Goal: Task Accomplishment & Management: Use online tool/utility

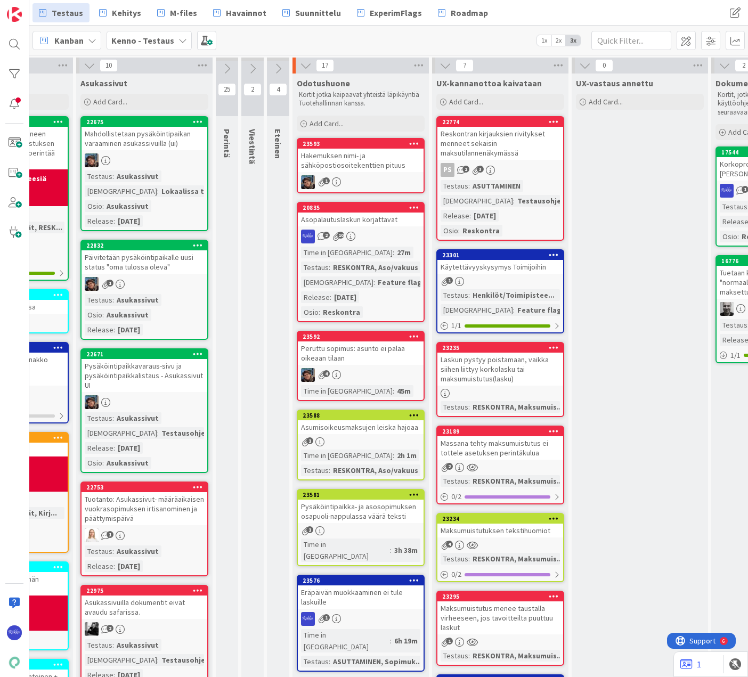
click at [349, 120] on div "Add Card..." at bounding box center [361, 124] width 128 height 16
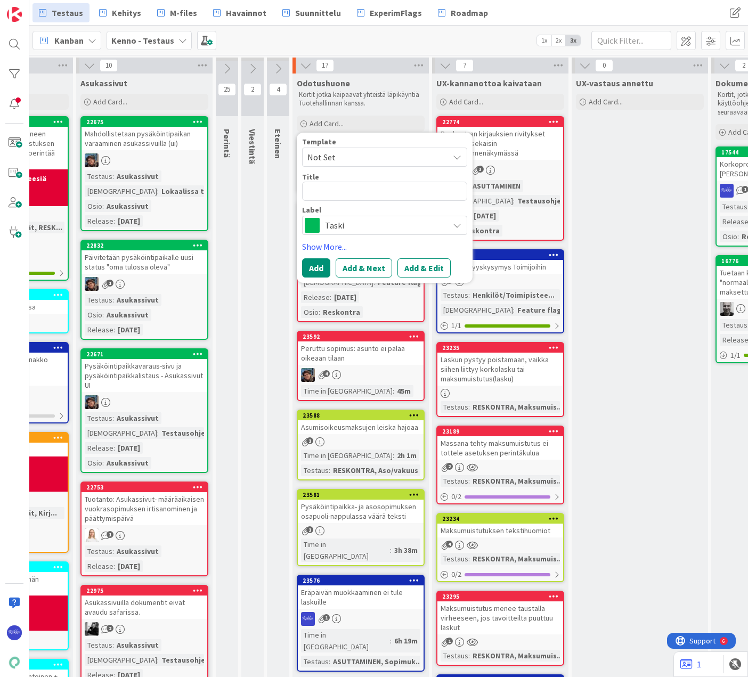
click at [356, 156] on span "Not Set" at bounding box center [373, 157] width 133 height 14
click at [365, 203] on span "Bugi" at bounding box center [393, 203] width 152 height 14
click at [401, 230] on span "Bugi" at bounding box center [384, 225] width 118 height 15
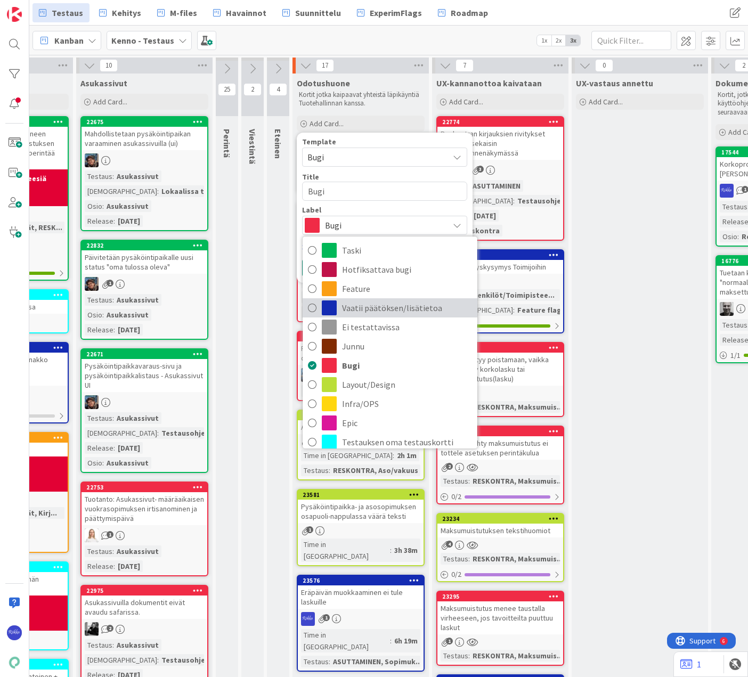
click at [412, 315] on span "Vaatii päätöksen/lisätietoa" at bounding box center [407, 308] width 130 height 16
type textarea "x"
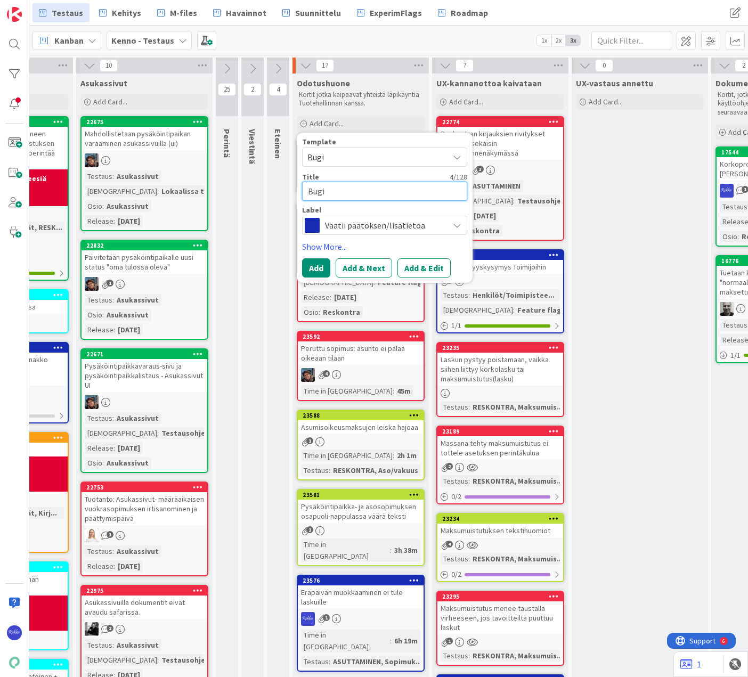
click at [346, 191] on textarea "Bugi" at bounding box center [384, 191] width 165 height 19
type textarea "Bug"
type textarea "x"
type textarea "Bu"
type textarea "x"
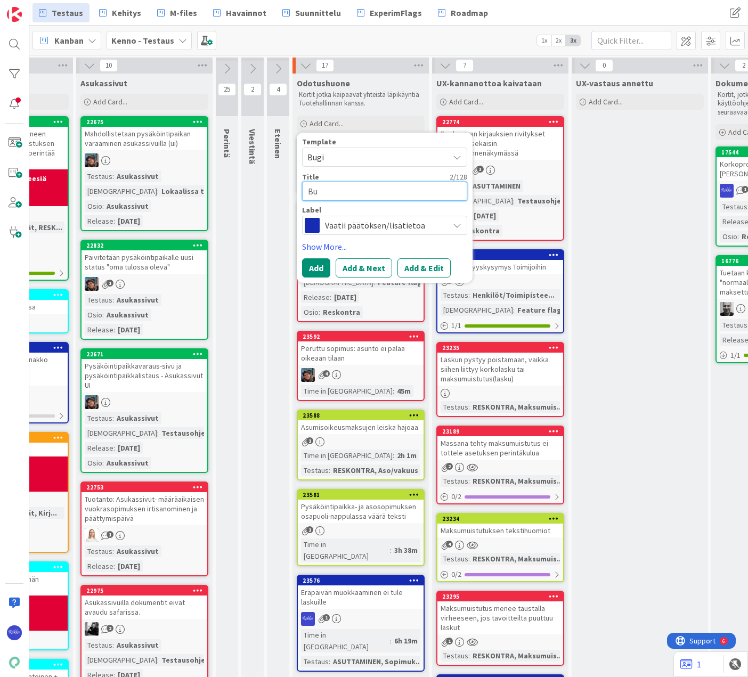
type textarea "B"
type textarea "x"
type textarea "H"
type textarea "x"
type textarea "Hy"
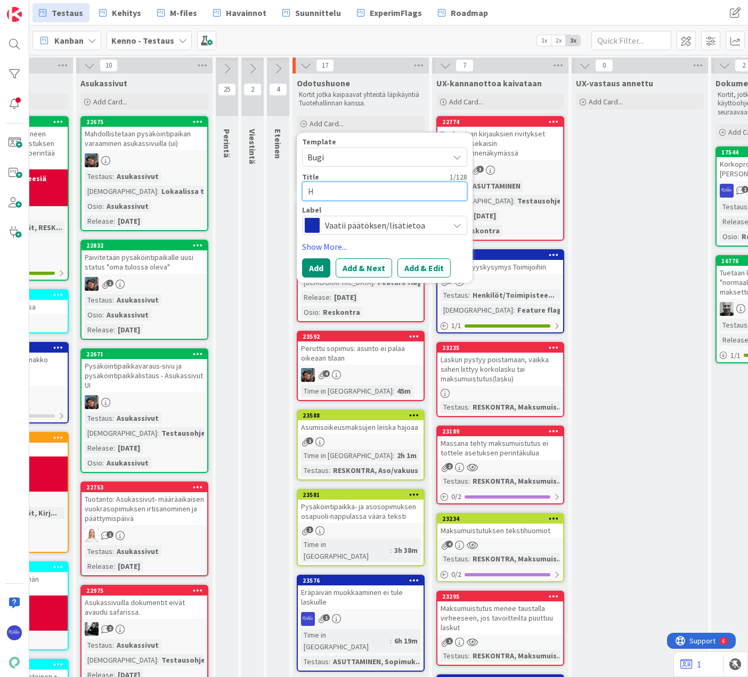
type textarea "x"
type textarea "Hyv"
type textarea "x"
type textarea "Hyvi"
type textarea "x"
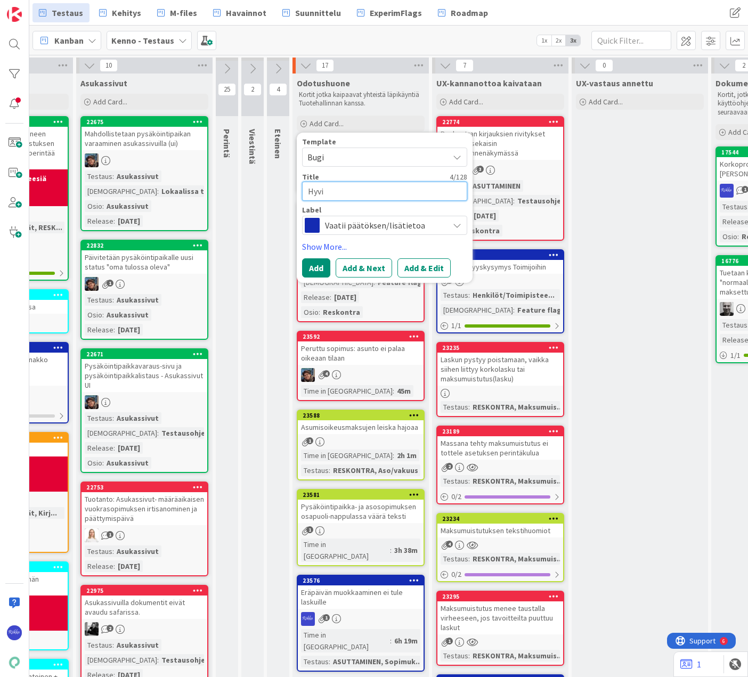
type textarea "Hyvit"
type textarea "x"
type textarea "Hyvity"
type textarea "x"
type textarea "Hyvityk"
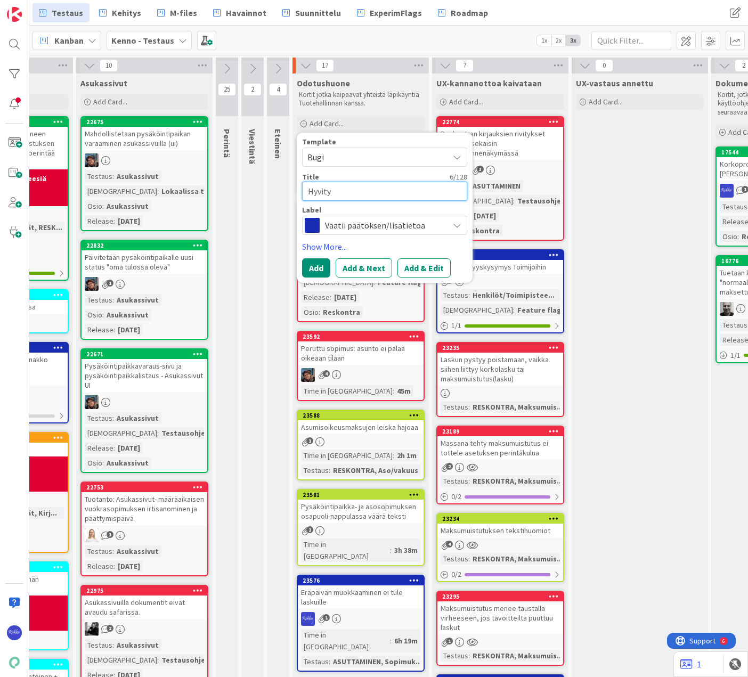
type textarea "x"
type textarea "Hyvityks"
type textarea "x"
type textarea "Hyvitykse"
type textarea "x"
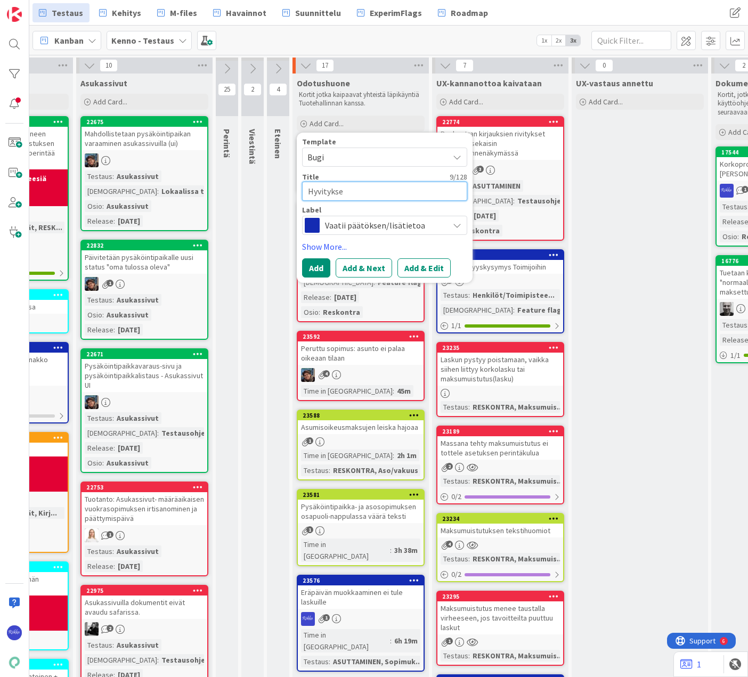
type textarea "Hyvitykses"
type textarea "x"
type textarea "Hyvityksest"
type textarea "x"
type textarea "Hyvityksestä"
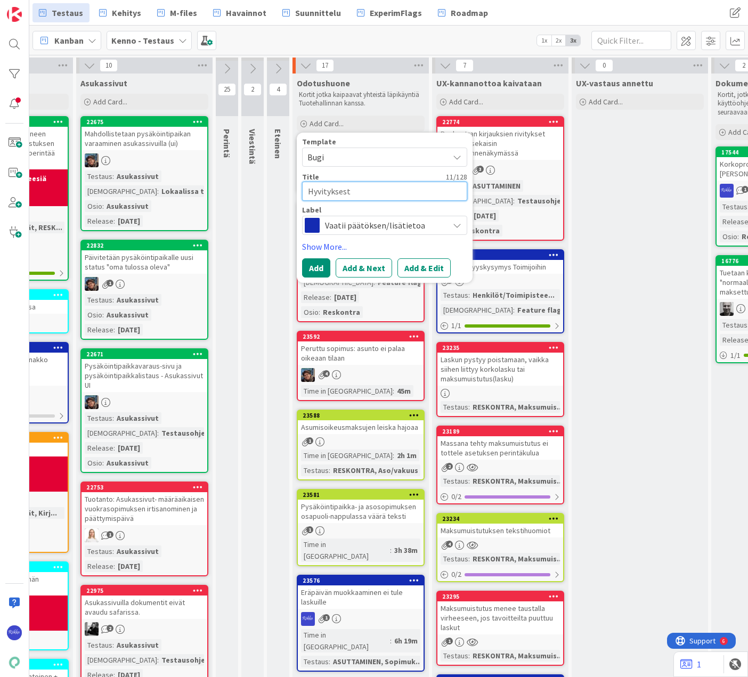
type textarea "x"
type textarea "Hyvityksest"
type textarea "x"
type textarea "Hyvity"
type textarea "x"
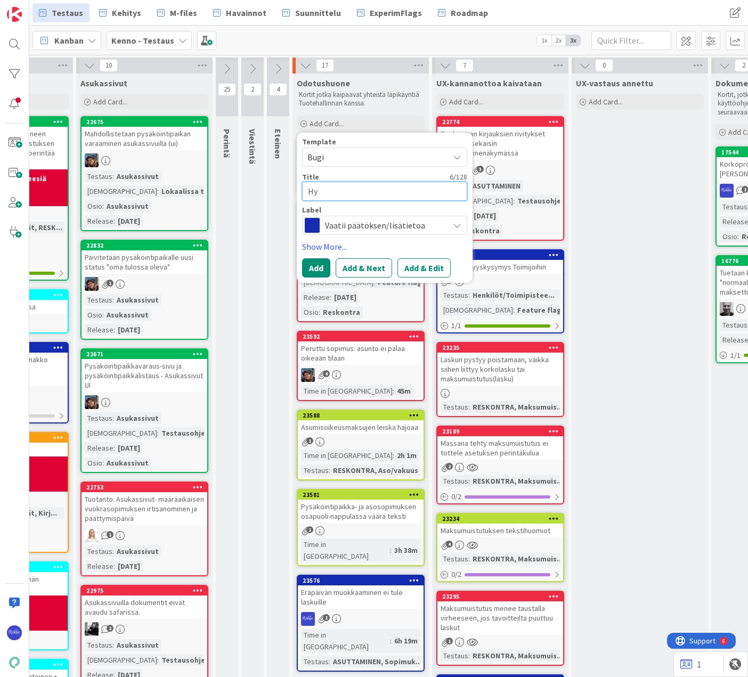
type textarea "H"
type textarea "x"
type textarea "V"
type textarea "x"
type textarea "Va"
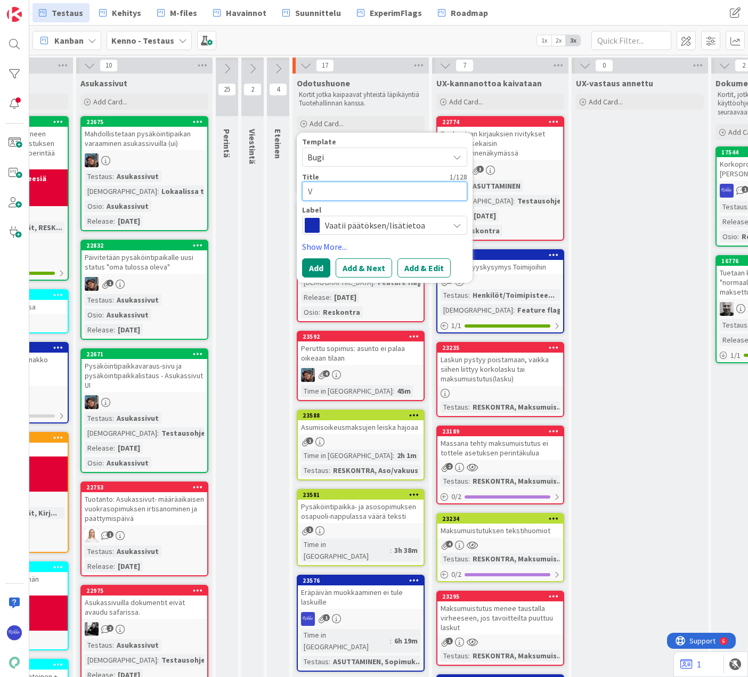
type textarea "x"
type textarea "Vak"
type textarea "x"
type textarea "Vaku"
type textarea "x"
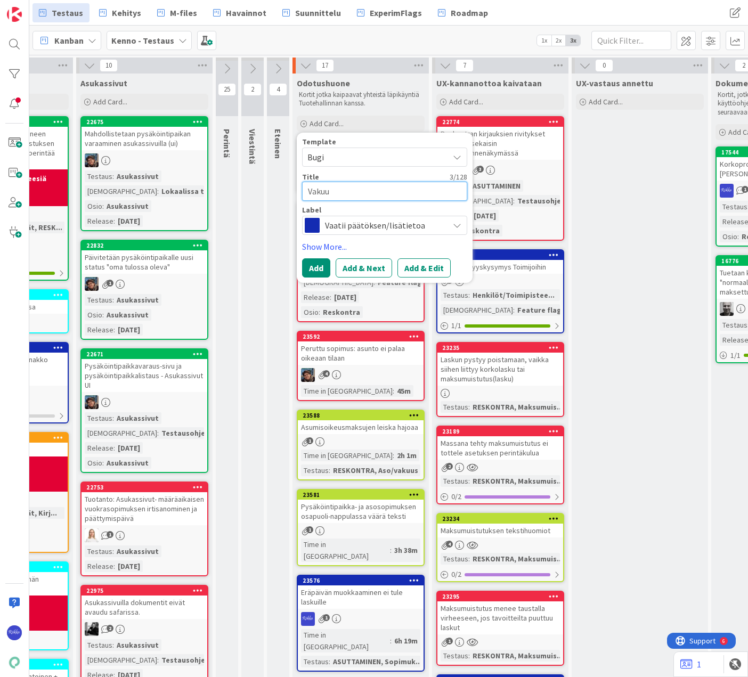
type textarea "Vakuud"
type textarea "x"
type textarea "Vakuude"
type textarea "x"
type textarea "Vakuuden"
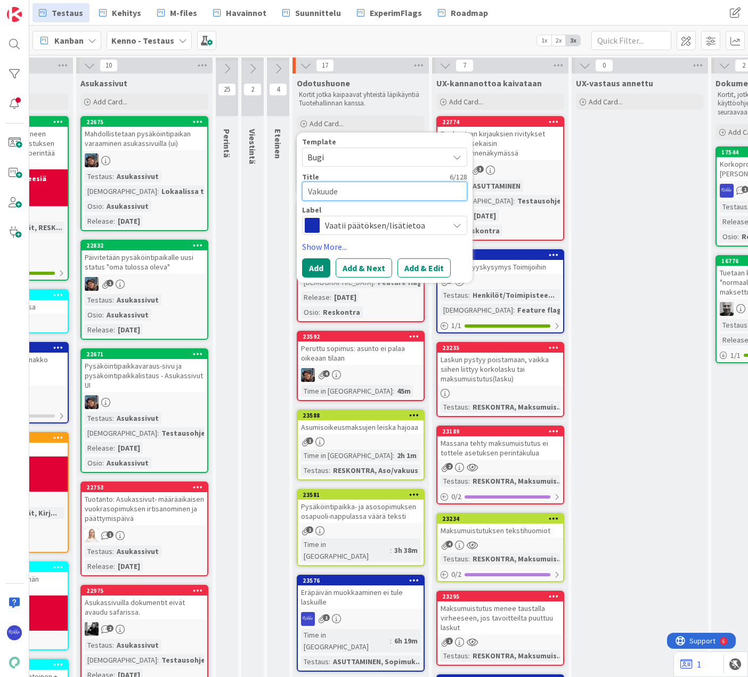
type textarea "x"
type textarea "Vakuuden"
type textarea "x"
type textarea "Vakuuden h"
type textarea "x"
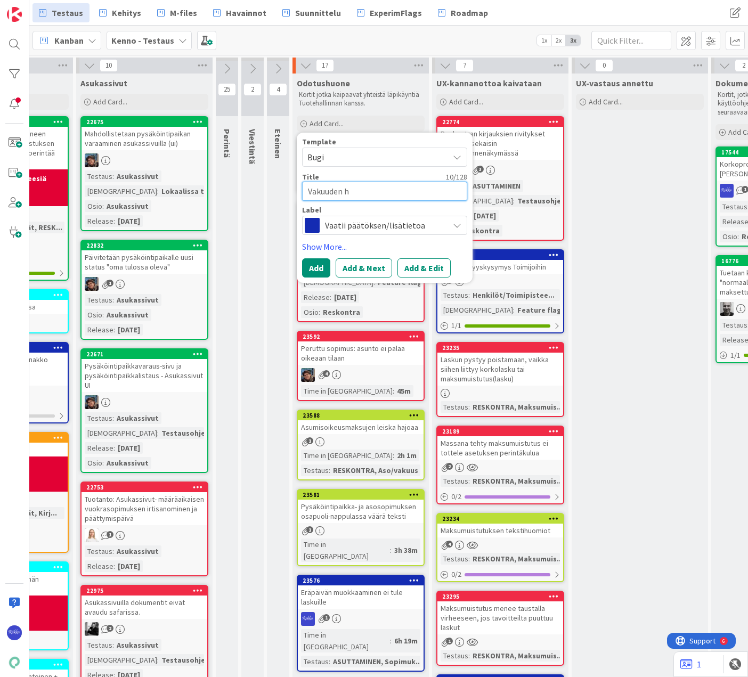
type textarea "Vakuuden hy"
type textarea "x"
type textarea "Vakuuden hyv"
type textarea "x"
type textarea "Vakuuden hyvi"
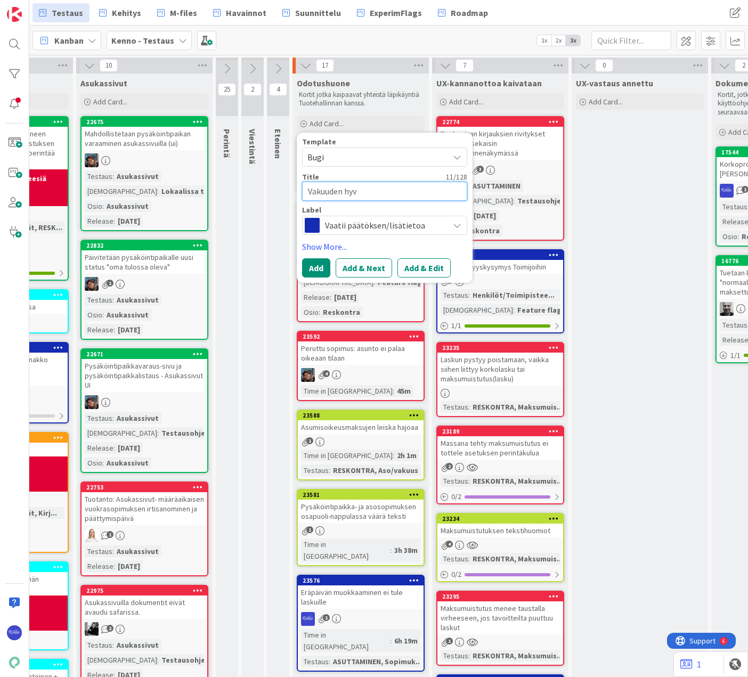
type textarea "x"
type textarea "Vakuuden hyvit"
type textarea "x"
type textarea "Vakuuden hyvity"
type textarea "x"
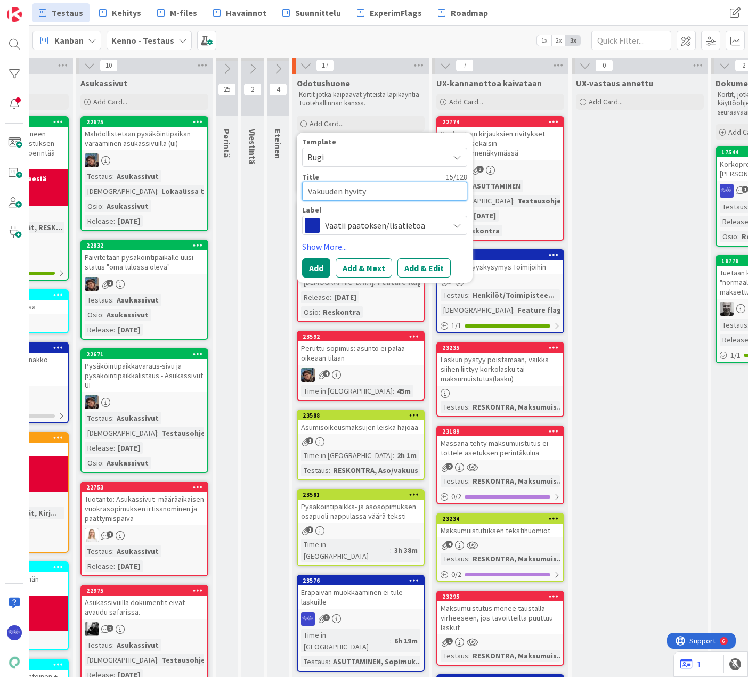
type textarea "Vakuuden hyvitys"
type textarea "x"
type textarea "Vakuuden hyvitys"
type textarea "x"
type textarea "Vakuuden hyvitys m"
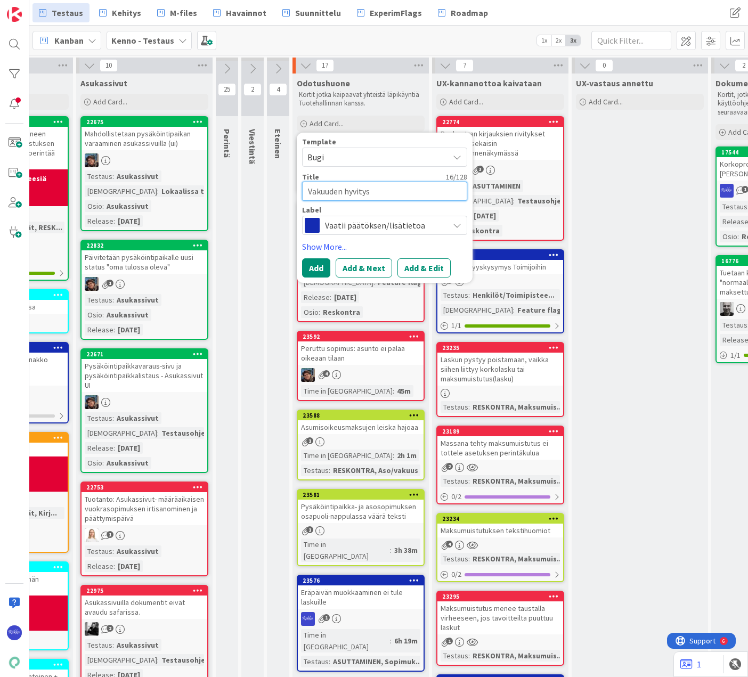
type textarea "x"
type textarea "Vakuuden hyvitys ma"
type textarea "x"
type textarea "Vakuuden hyvitys mak"
type textarea "x"
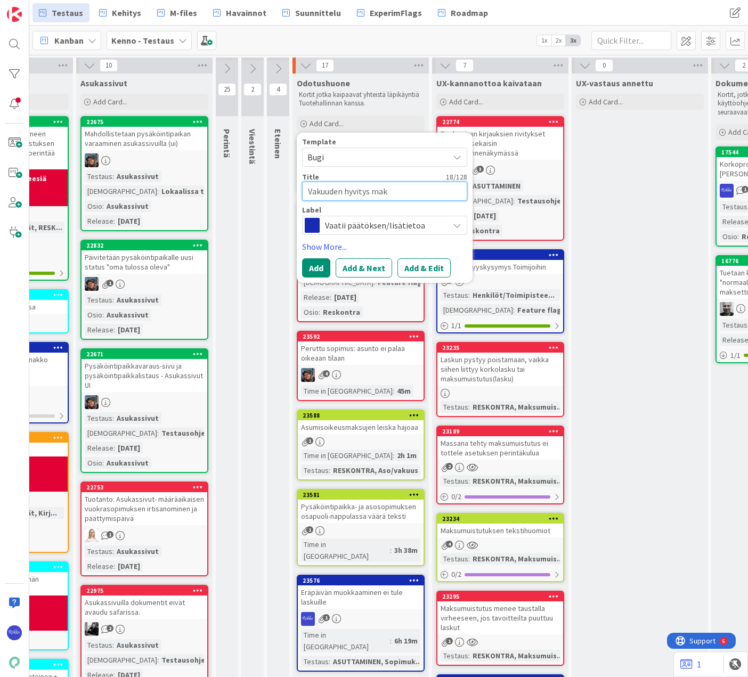
type textarea "Vakuuden hyvitys maks"
type textarea "x"
type textarea "Vakuuden hyvitys maksu"
type textarea "x"
type textarea "Vakuuden hyvitys maksut"
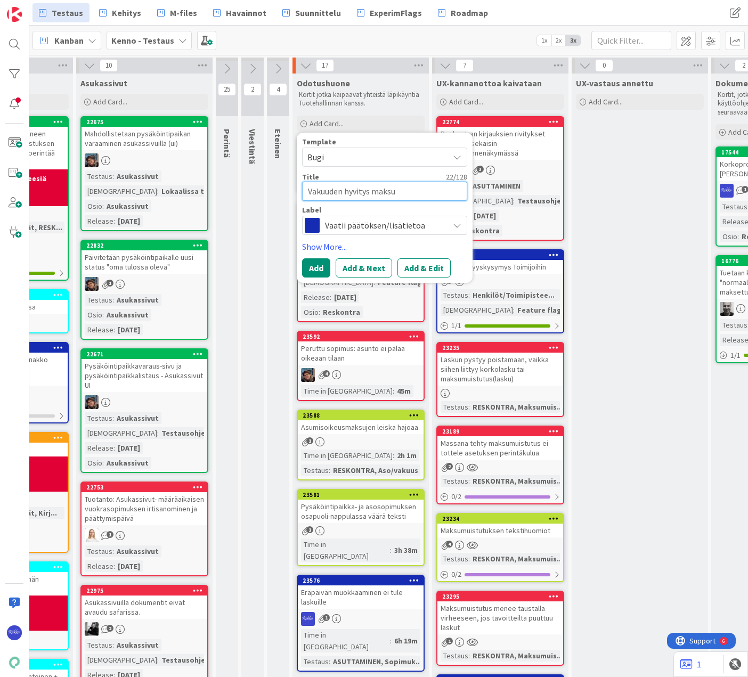
type textarea "x"
type textarea "Vakuuden hyvitys maksuti"
type textarea "x"
type textarea "Vakuuden hyvitys maksutil"
type textarea "x"
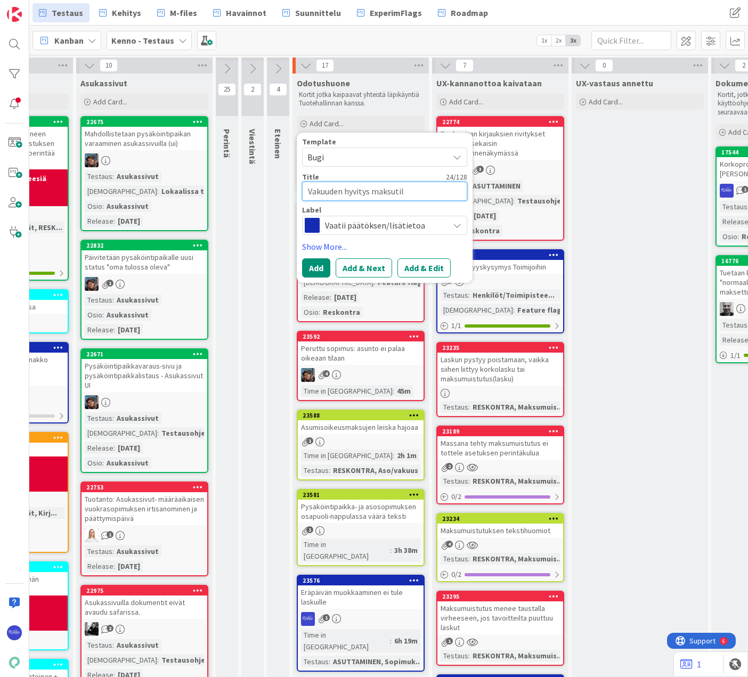
type textarea "Vakuuden hyvitys maksutila"
type textarea "x"
type textarea "Vakuuden hyvitys maksutilan"
type textarea "x"
type textarea "Vakuuden hyvitys maksutilann"
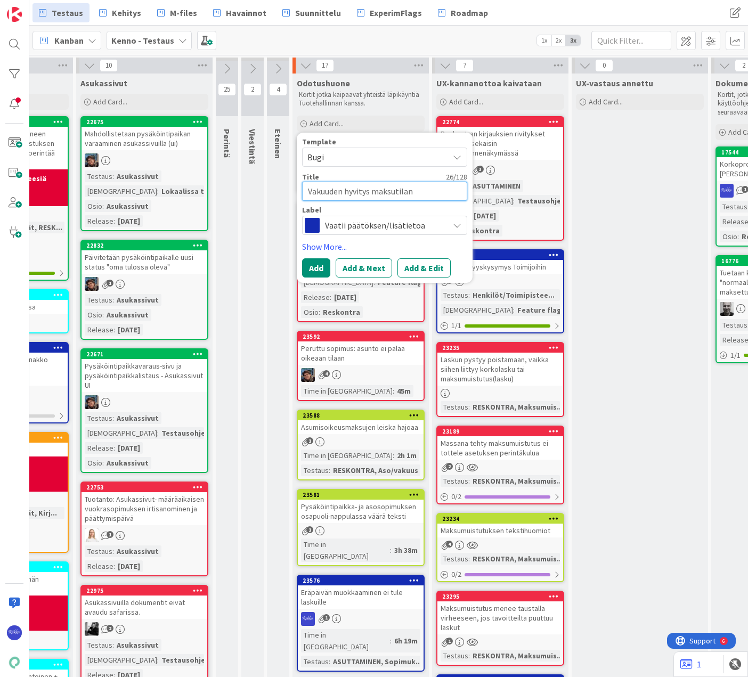
type textarea "x"
type textarea "Vakuuden hyvitys maksutilanne"
type textarea "x"
type textarea "Vakuuden hyvitys maksutilannen"
type textarea "x"
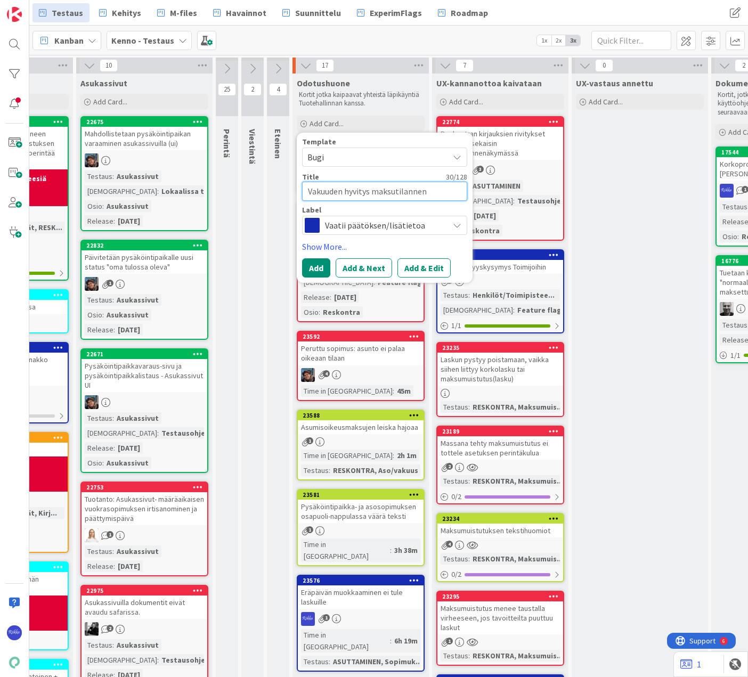
type textarea "Vakuuden hyvitys maksutilannenä"
type textarea "x"
type textarea "Vakuuden hyvitys maksutilannenäk"
type textarea "x"
type textarea "Vakuuden hyvitys maksutilannenäky"
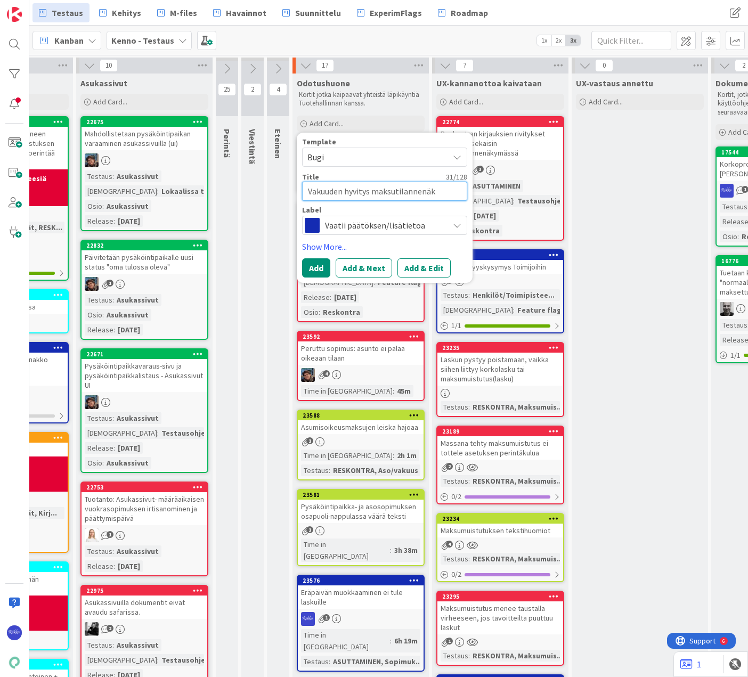
type textarea "x"
type textarea "Vakuuden hyvitys maksutilannenäkym"
type textarea "x"
type textarea "Vakuuden hyvitys maksutilannenäkymä"
type textarea "x"
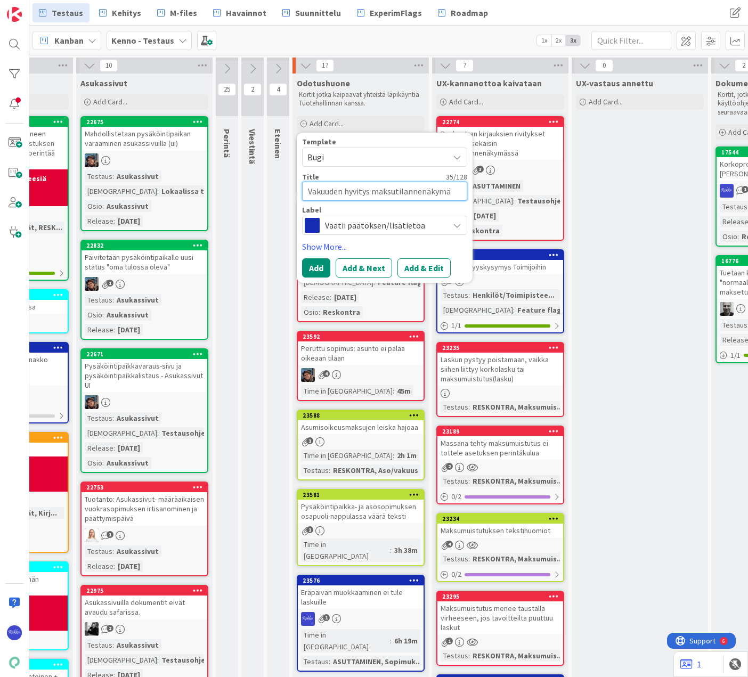
type textarea "Vakuuden hyvitys maksutilannenäkymäs"
type textarea "x"
type textarea "Vakuuden hyvitys maksutilannenäkymäss"
type textarea "x"
type textarea "Vakuuden hyvitys maksutilannenäkymässä"
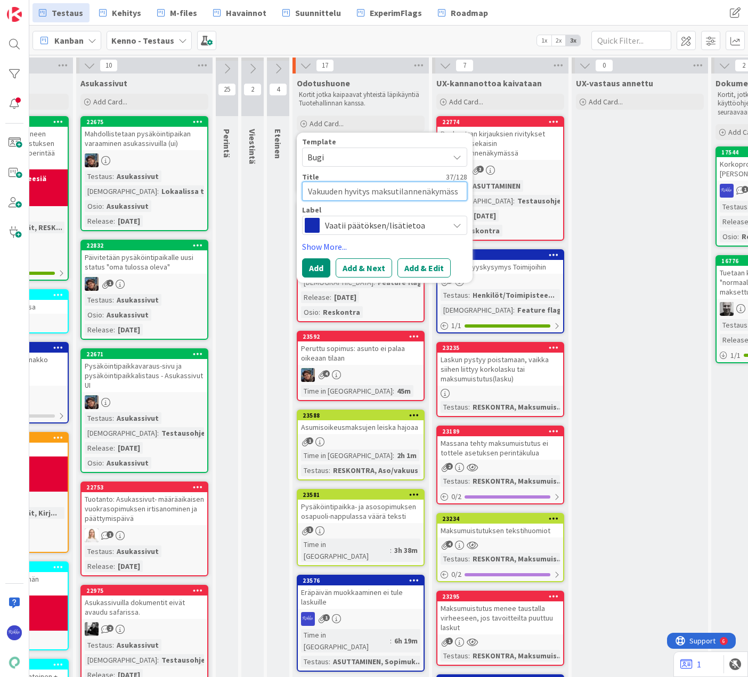
type textarea "x"
type textarea "Vakuuden hyvitys maksutilannenäkymässä?"
type textarea "x"
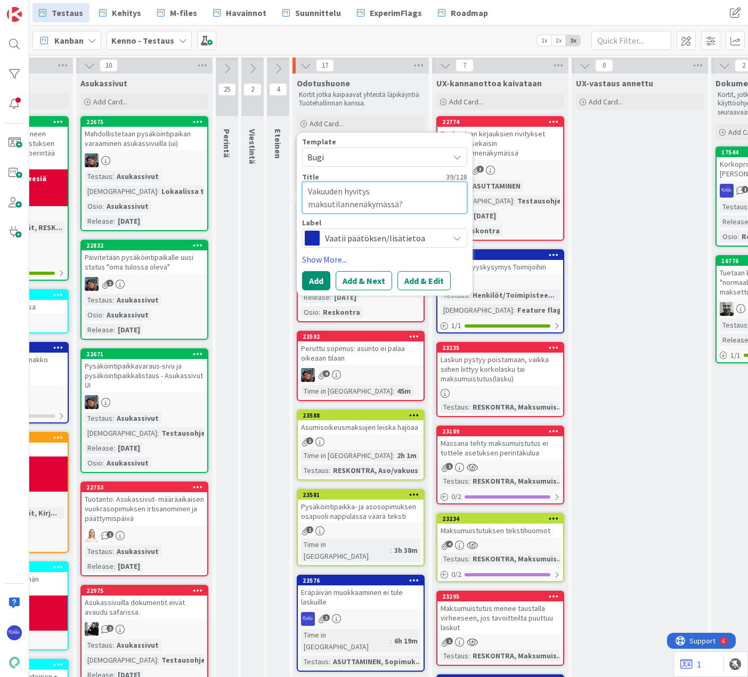
drag, startPoint x: 306, startPoint y: 206, endPoint x: 440, endPoint y: 210, distance: 134.3
click at [440, 210] on textarea "Vakuuden hyvitys maksutilannenäkymässä?" at bounding box center [384, 198] width 165 height 32
type textarea "Vakuuden hyvitys h"
type textarea "x"
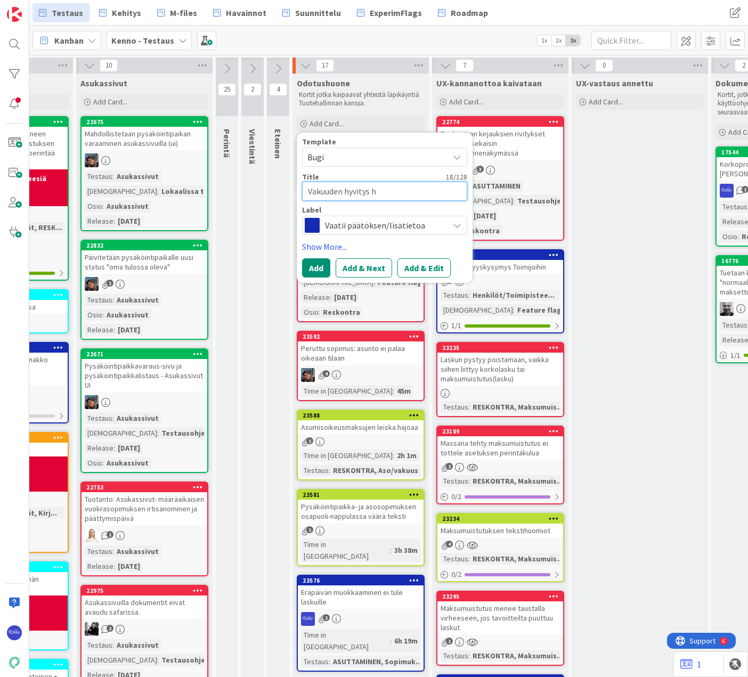
type textarea "Vakuuden hyvitys hy"
type textarea "x"
type textarea "Vakuuden hyvitys hyv"
type textarea "x"
type textarea "Vakuuden hyvitys hyvi"
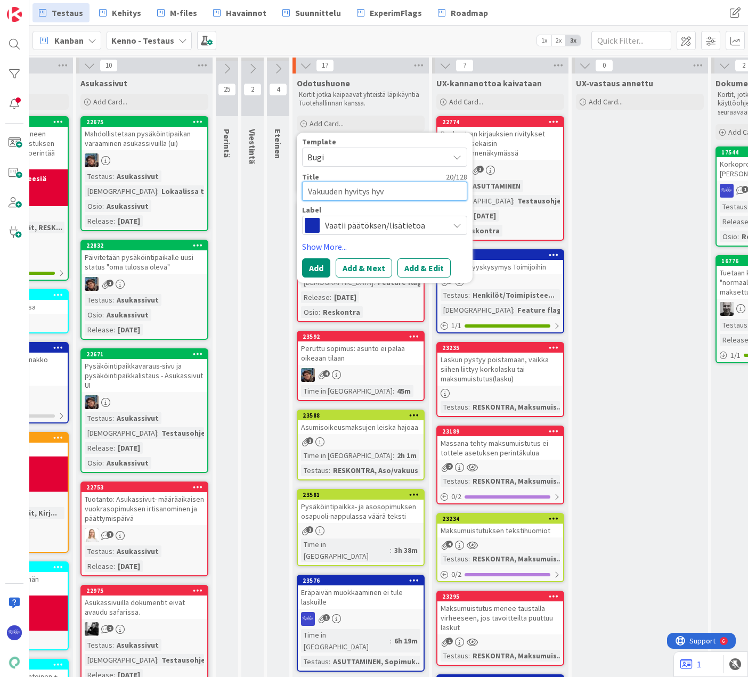
type textarea "x"
type textarea "Vakuuden hyvitys hyvit"
type textarea "x"
type textarea "Vakuuden hyvitys hyvity"
type textarea "x"
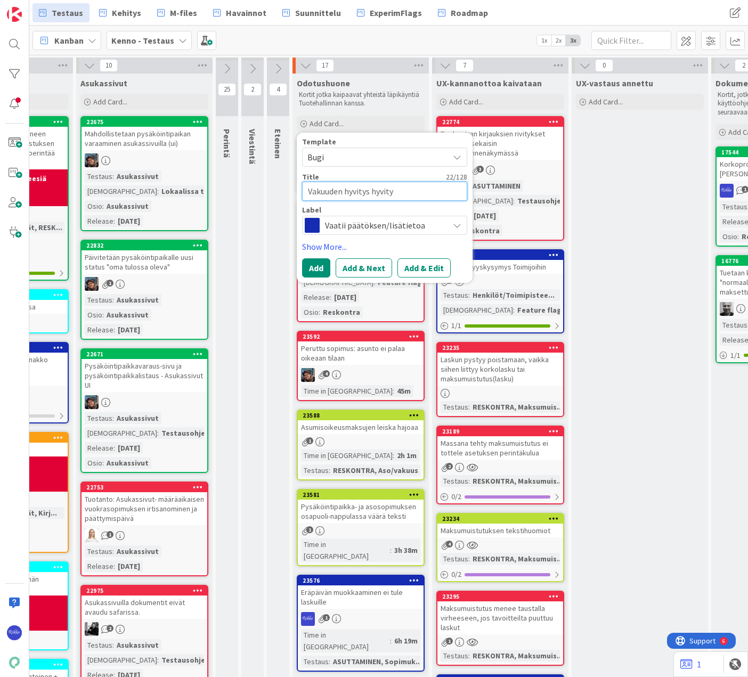
type textarea "Vakuuden hyvitys hyvitys"
type textarea "x"
type textarea "Vakuuden hyvitys hyvitysl"
type textarea "x"
type textarea "Vakuuden hyvitys hyvitysla"
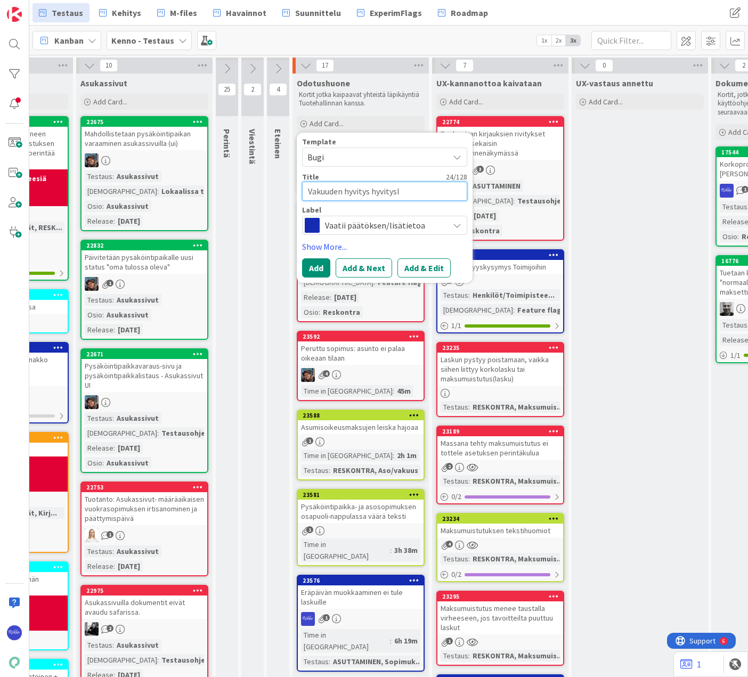
type textarea "x"
type textarea "Vakuuden hyvitys hyvityslas"
type textarea "x"
type textarea "Vakuuden hyvitys hyvityslask"
type textarea "x"
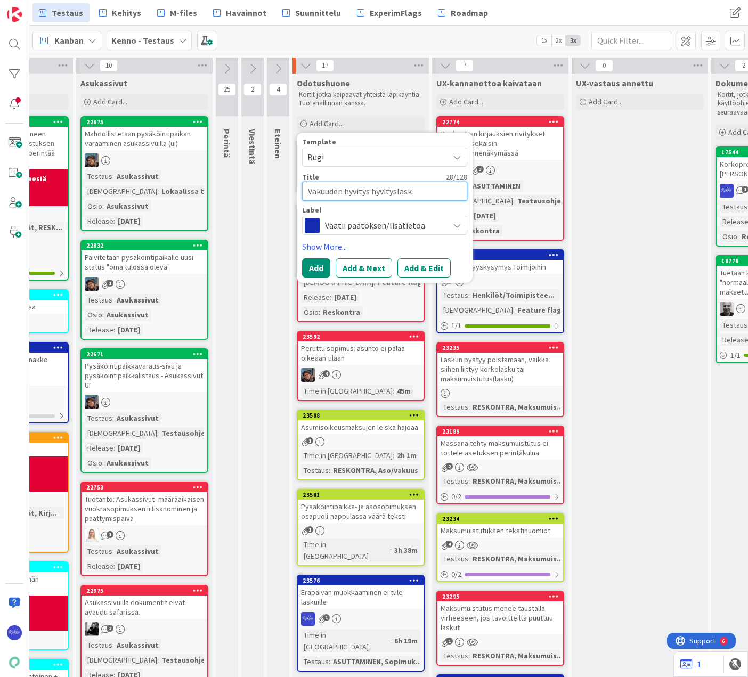
type textarea "Vakuuden hyvitys hyvityslasku"
type textarea "x"
type textarea "Vakuuden hyvitys hyvityslaskul"
type textarea "x"
type textarea "Vakuuden hyvitys hyvityslaskull"
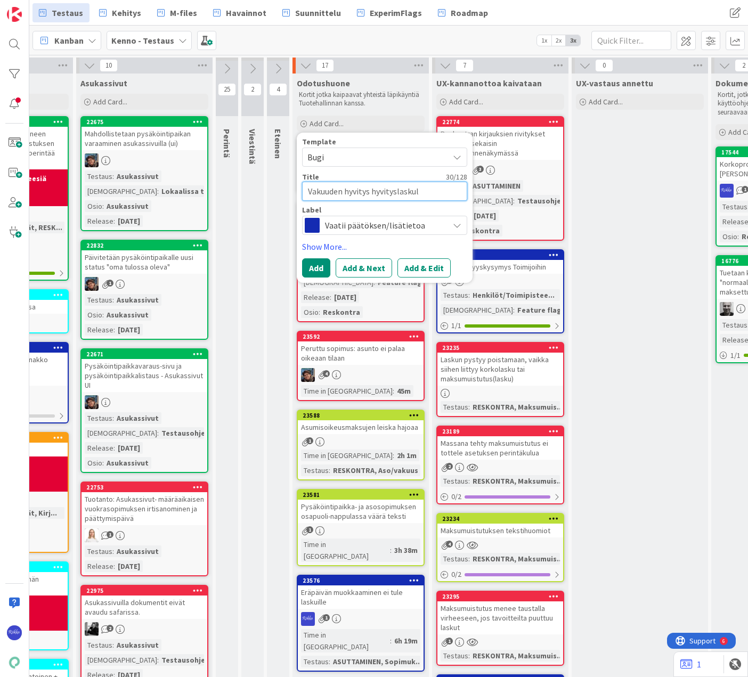
type textarea "x"
type textarea "Vakuuden hyvitys hyvityslaskulla"
type textarea "x"
type textarea "Vakuuden hyvitys hyvityslaskulla?"
type textarea "x"
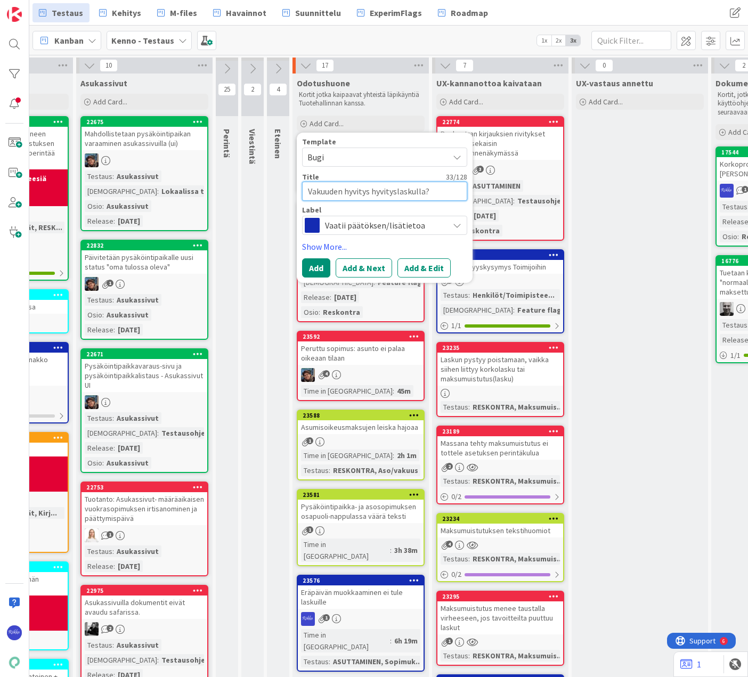
type textarea "Vakuuden hyvitys hyvityslaskulla?"
click at [435, 267] on button "Add & Edit" at bounding box center [424, 267] width 53 height 19
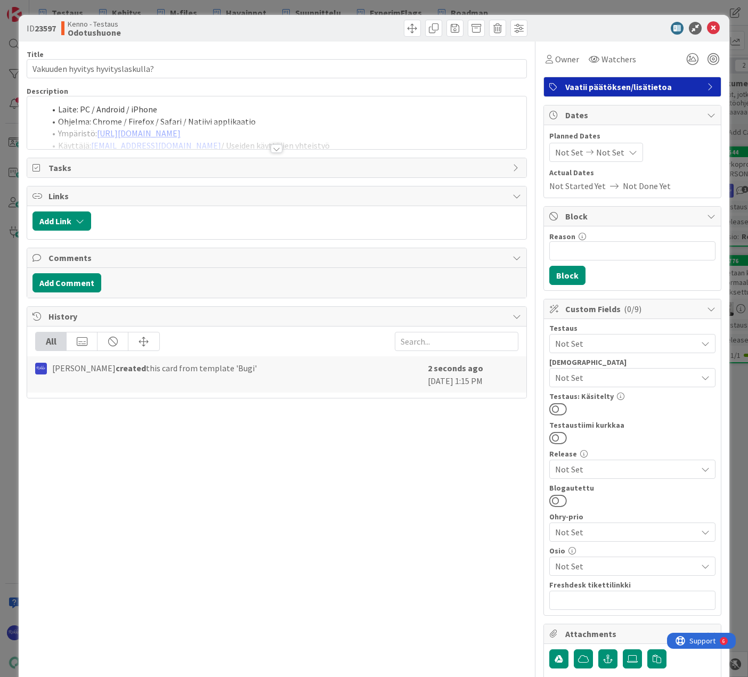
click at [271, 149] on div at bounding box center [277, 148] width 12 height 9
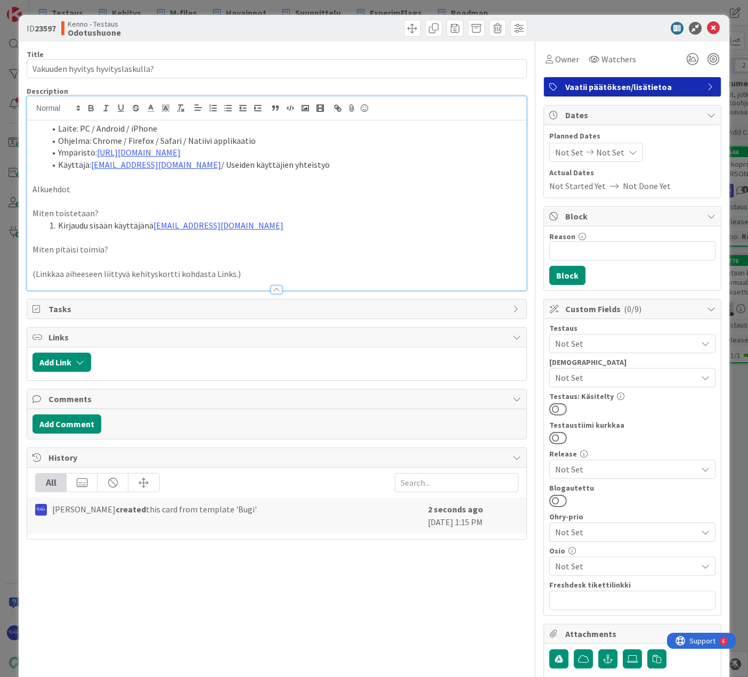
click at [110, 192] on p "Alkuehdot" at bounding box center [277, 189] width 489 height 12
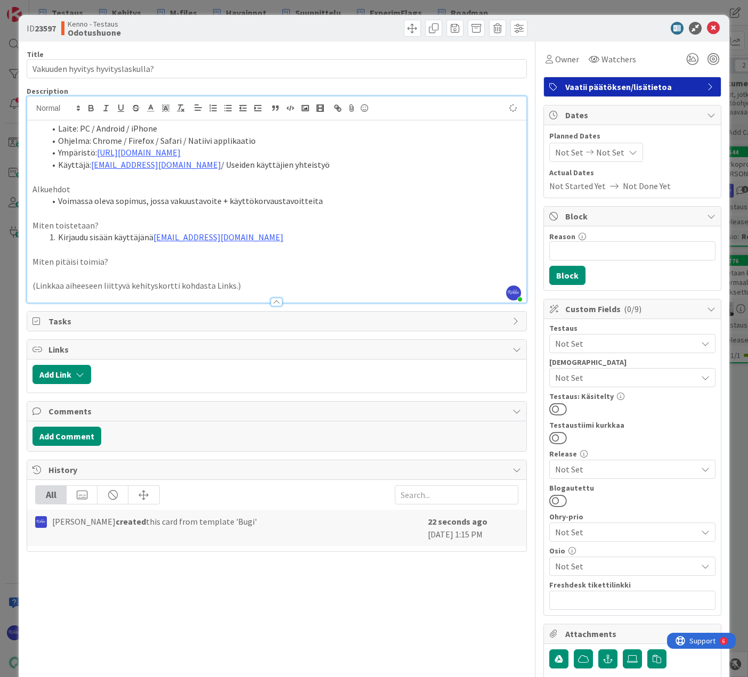
click at [281, 235] on li "Kirjaudu sisään käyttäjänä kenno.admin@pandia.fi" at bounding box center [283, 237] width 476 height 12
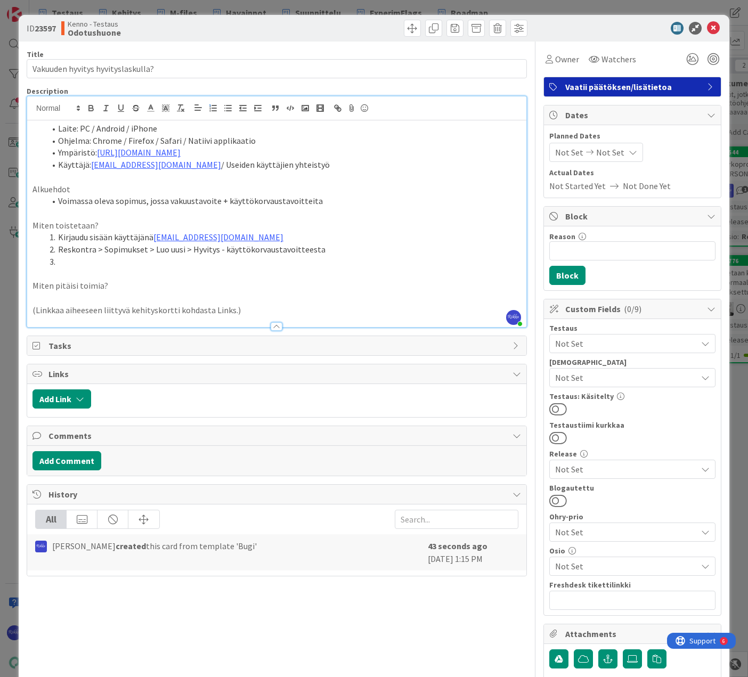
click at [58, 249] on li "Reskontra > Sopimukset > Luo uusi > Hyvitys - käyttökorvaustavoitteesta" at bounding box center [283, 250] width 476 height 12
click at [209, 250] on li "Reskontra > Sopimukset > Luo uusi > Hyvitys - käyttökorvaustavoitteesta" at bounding box center [283, 250] width 476 height 12
drag, startPoint x: 58, startPoint y: 249, endPoint x: 317, endPoint y: 252, distance: 258.5
click at [317, 252] on li "Reskontra > Sopimukset > Luo uusi > Hyvitys - käyttökorvaustavoitteesta" at bounding box center [283, 250] width 476 height 12
copy li "Reskontra > Sopimukset > Luo uusi > Hyvitys - käyttökorvaustavoitteesta"
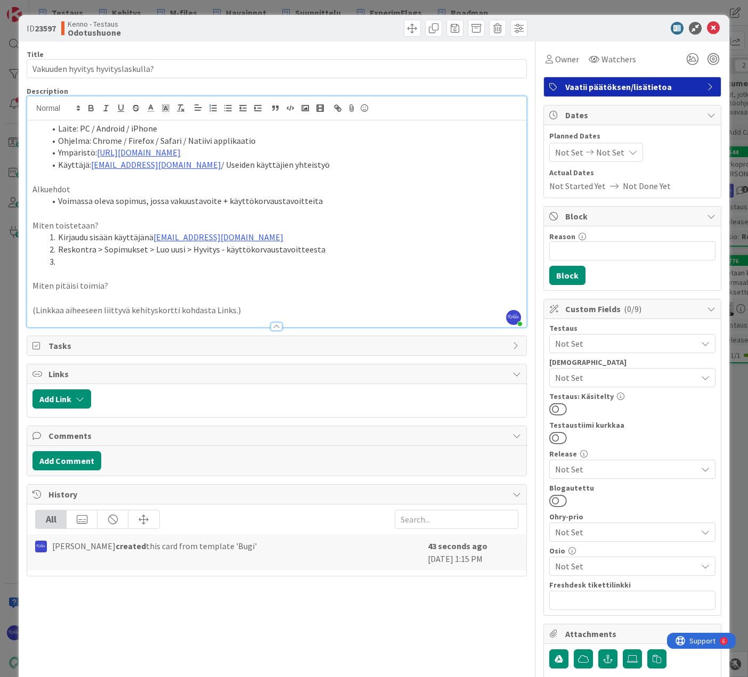
click at [76, 257] on li at bounding box center [283, 262] width 476 height 12
drag, startPoint x: 223, startPoint y: 261, endPoint x: 328, endPoint y: 262, distance: 105.0
click at [328, 262] on li "Reskontra > Sopimukset > Luo uusi > Hyvitys - käyttökorvaustavoitteesta" at bounding box center [283, 262] width 476 height 12
click at [156, 284] on p "Miten pitäisi toimia?" at bounding box center [277, 286] width 489 height 12
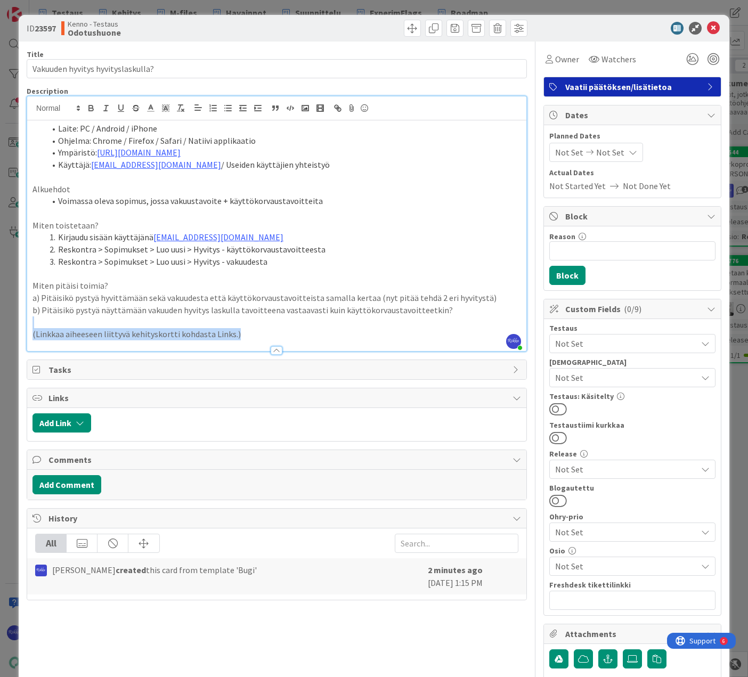
drag, startPoint x: 248, startPoint y: 333, endPoint x: 188, endPoint y: 322, distance: 61.2
click at [26, 328] on div "ID 23597 Kenno - Testaus Odotushuone Title 33 / 128 Vakuuden hyvitys hyvityslas…" at bounding box center [374, 421] width 711 height 813
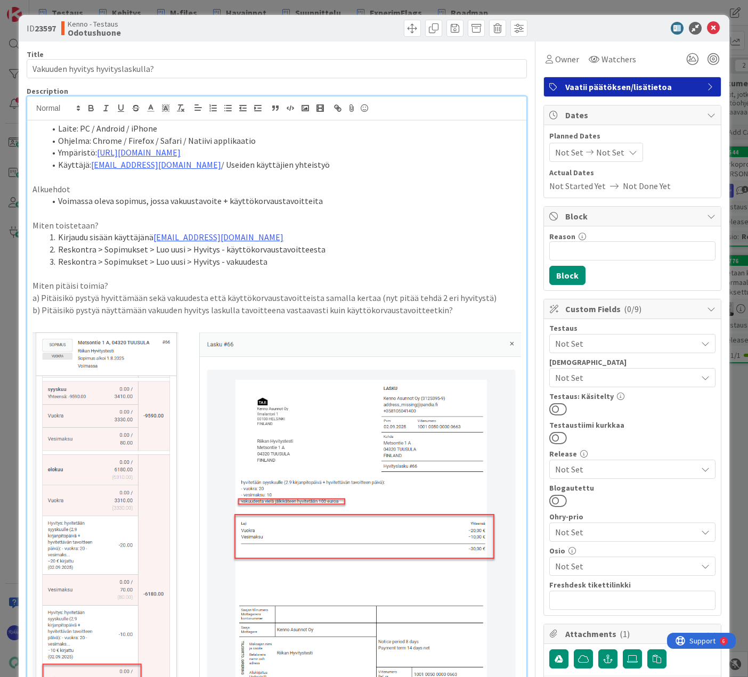
click at [191, 249] on li "Reskontra > Sopimukset > Luo uusi > Hyvitys - käyttökorvaustavoitteesta" at bounding box center [283, 250] width 476 height 12
drag, startPoint x: 188, startPoint y: 249, endPoint x: 281, endPoint y: 250, distance: 93.3
click at [281, 250] on li "Reskontra > Sopimukset > Luo uusi > (Tavoitteseen kohdistuva) Hyvitys - käyttök…" at bounding box center [283, 250] width 476 height 12
copy li "(Tavoitteseen kohdistuva)"
click at [189, 262] on li "Reskontra > Sopimukset > Luo uusi > Hyvitys - vakuudesta" at bounding box center [283, 262] width 476 height 12
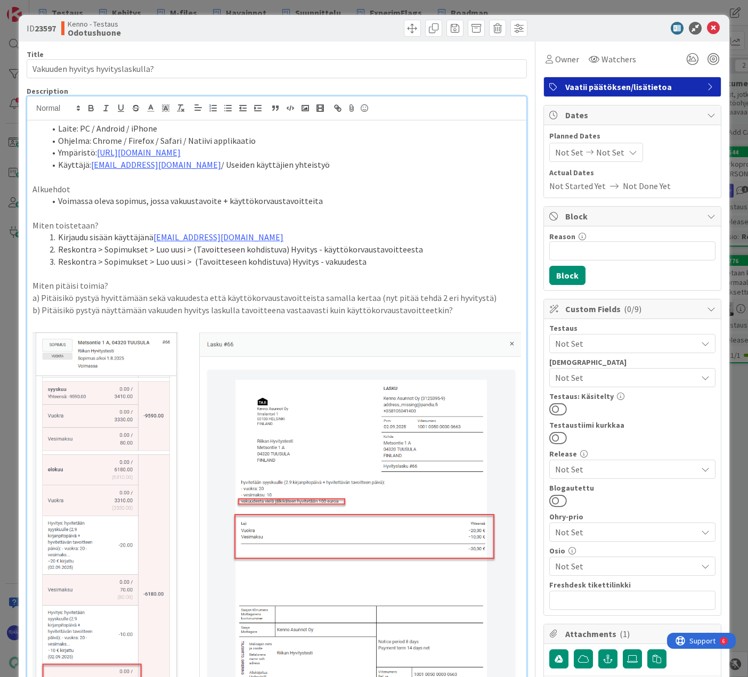
click at [613, 338] on span "Not Set" at bounding box center [626, 343] width 142 height 13
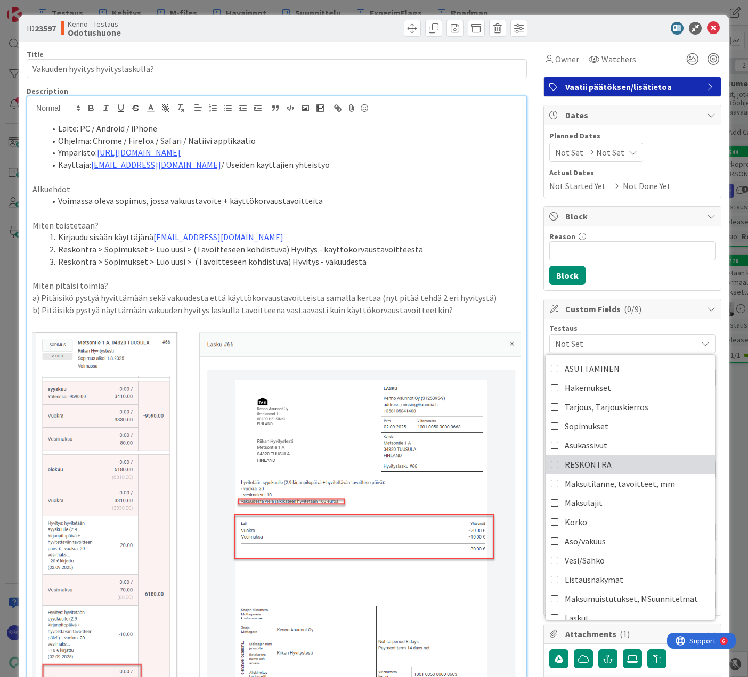
click at [630, 458] on link "RESKONTRA" at bounding box center [630, 464] width 169 height 19
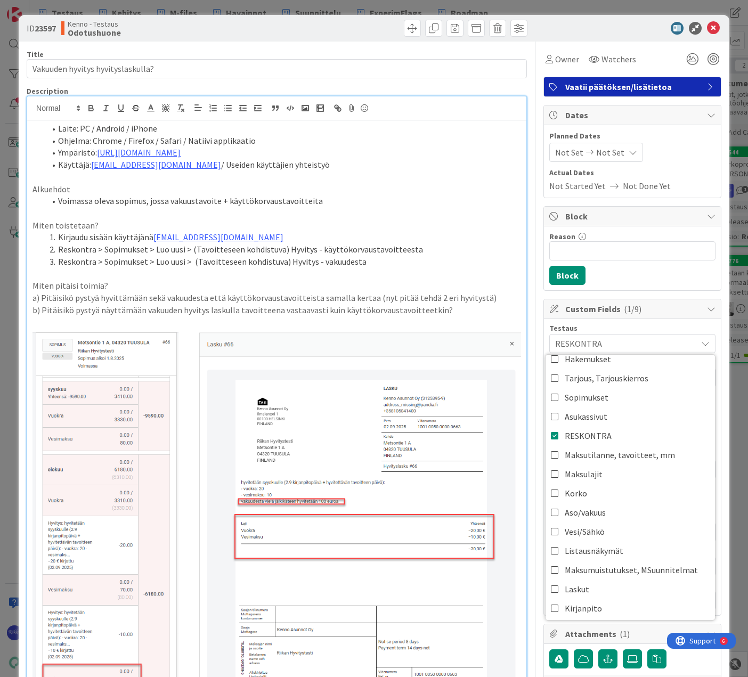
scroll to position [53, 0]
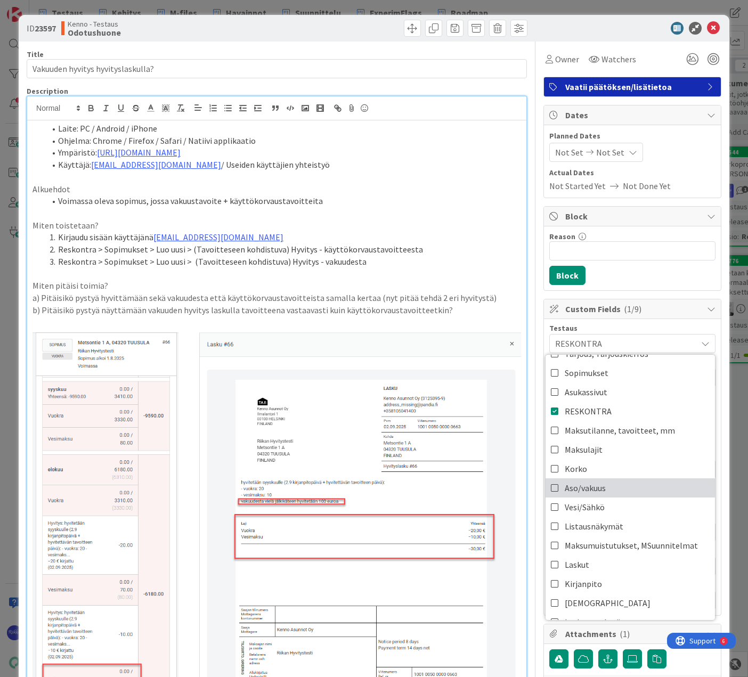
click at [629, 487] on link "Aso/vakuus" at bounding box center [630, 488] width 169 height 19
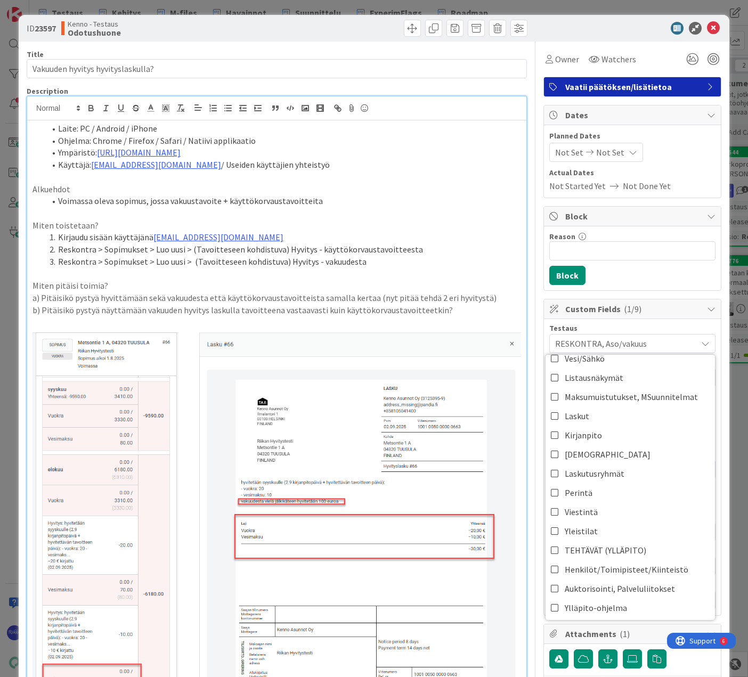
scroll to position [213, 0]
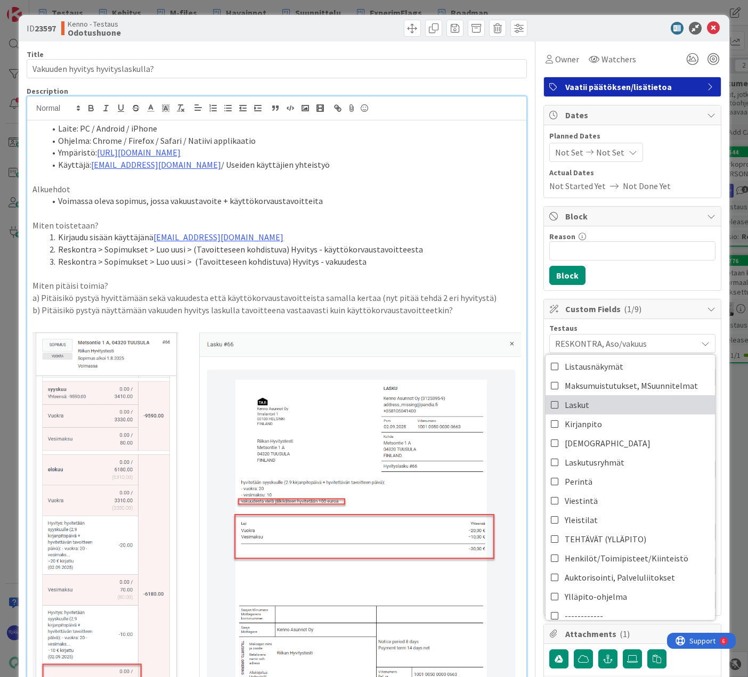
click at [621, 408] on link "Laskut" at bounding box center [630, 404] width 169 height 19
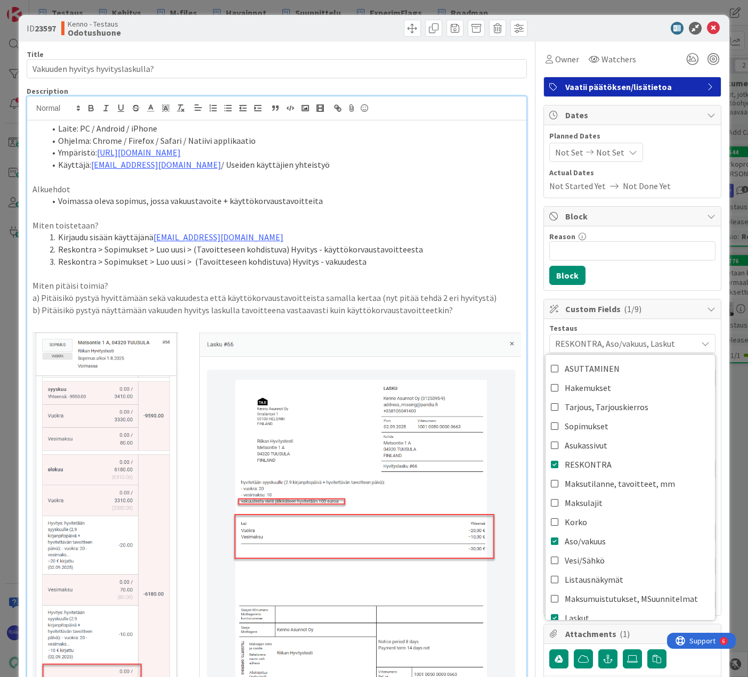
click at [381, 182] on p at bounding box center [277, 177] width 489 height 12
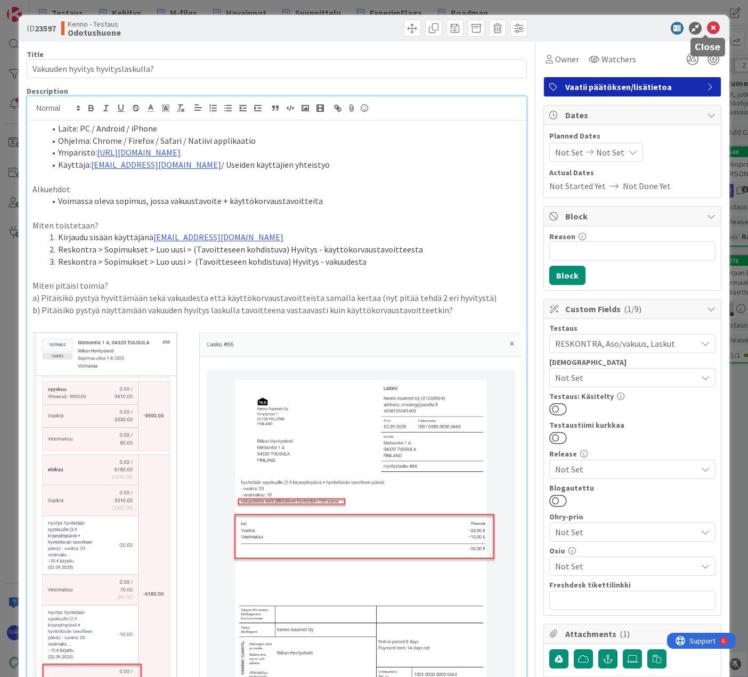
click at [707, 28] on icon at bounding box center [713, 28] width 13 height 13
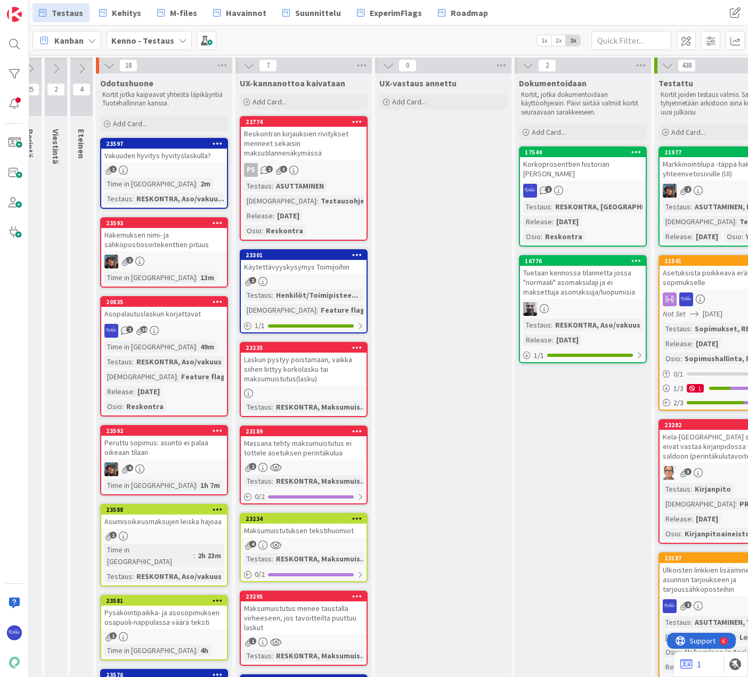
click at [163, 165] on link "23597 Vakuuden hyvitys hyvityslaskulla? 1 Time in Column : 2m Testaus : RESKONT…" at bounding box center [164, 173] width 128 height 71
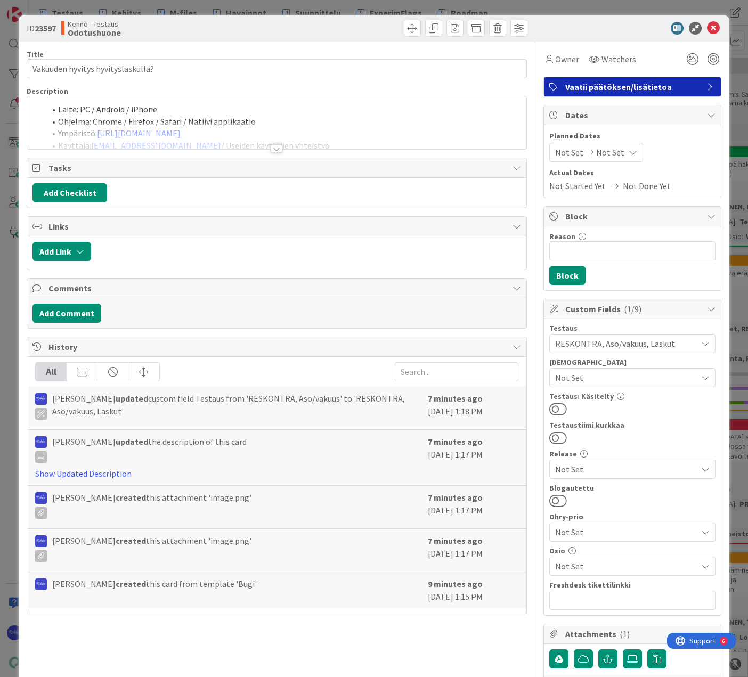
click at [271, 147] on div at bounding box center [277, 148] width 12 height 9
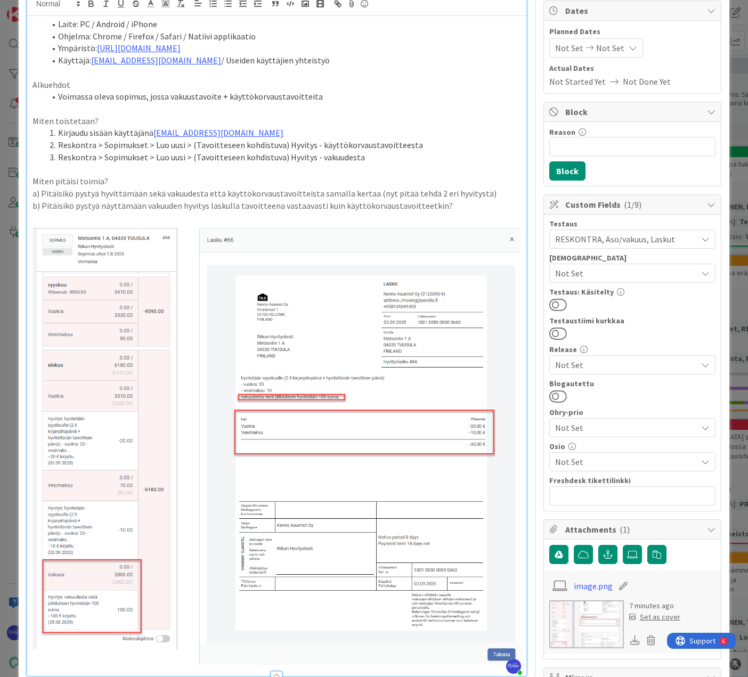
scroll to position [107, 0]
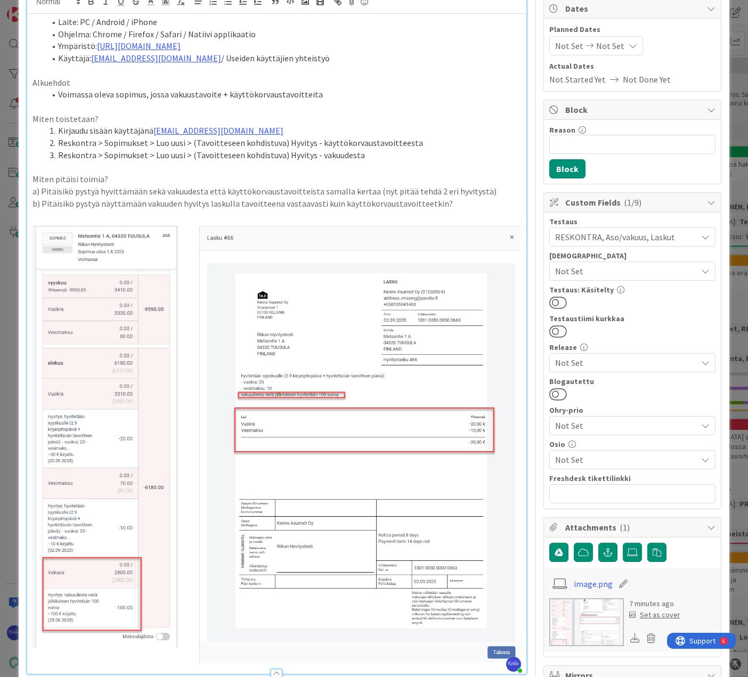
click at [460, 204] on p "b) Pitäisikö pystyä näyttämään vakuuden hyvitys laskulla tavoitteena vastaavast…" at bounding box center [277, 204] width 489 height 12
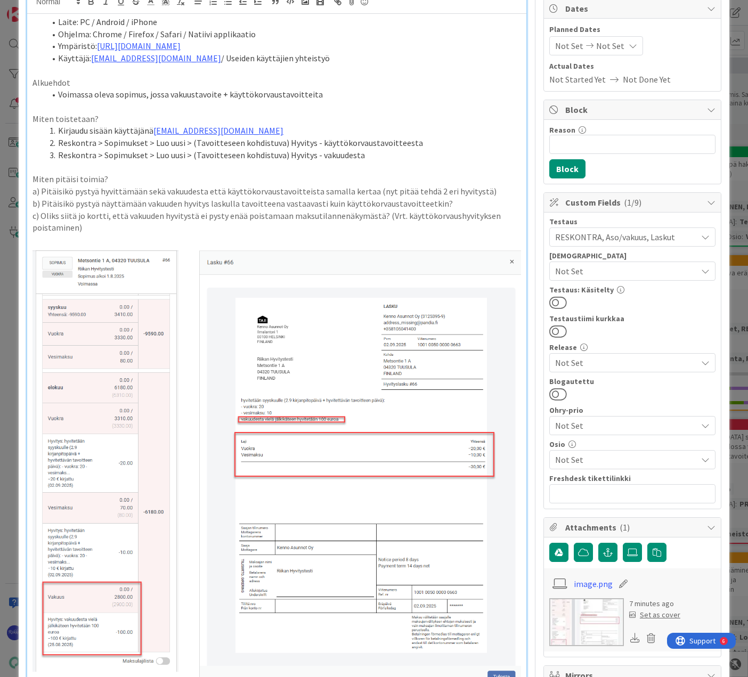
scroll to position [0, 0]
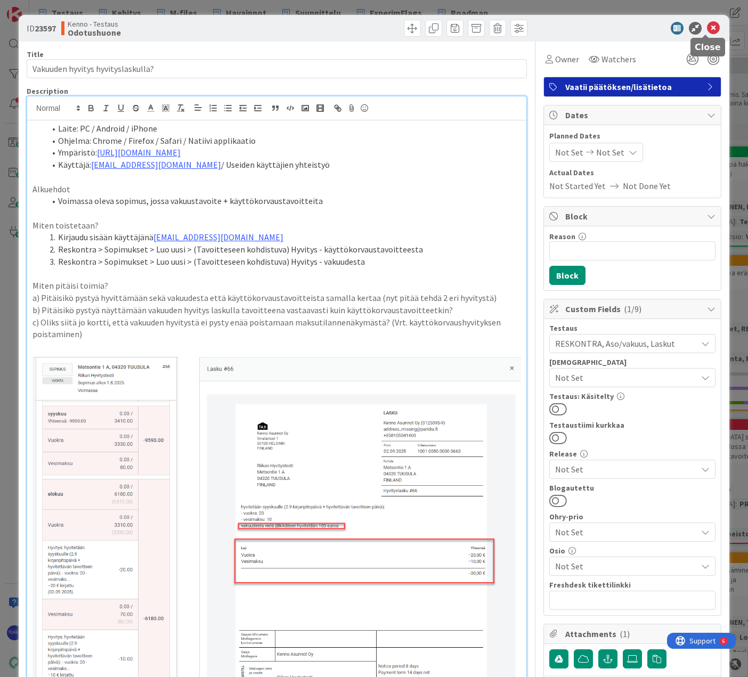
click at [707, 30] on icon at bounding box center [713, 28] width 13 height 13
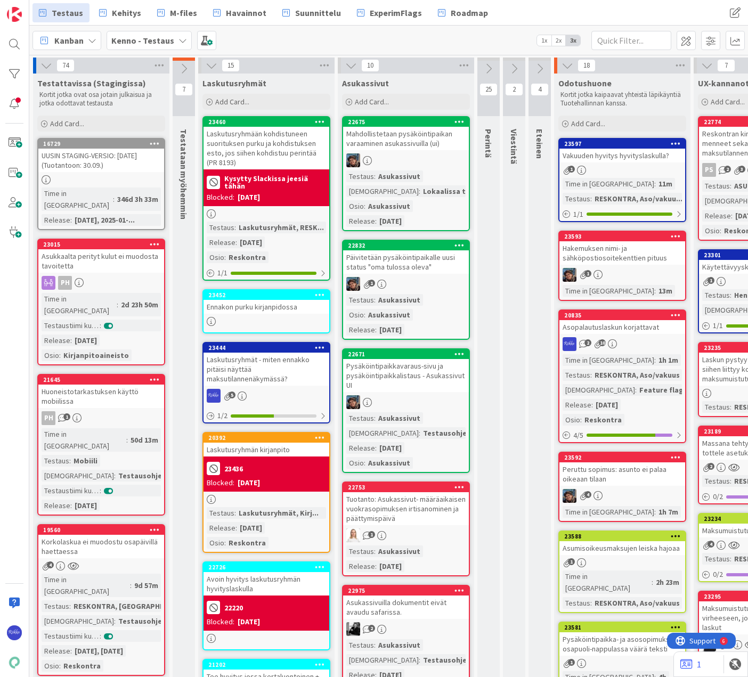
click at [516, 67] on icon at bounding box center [514, 69] width 12 height 12
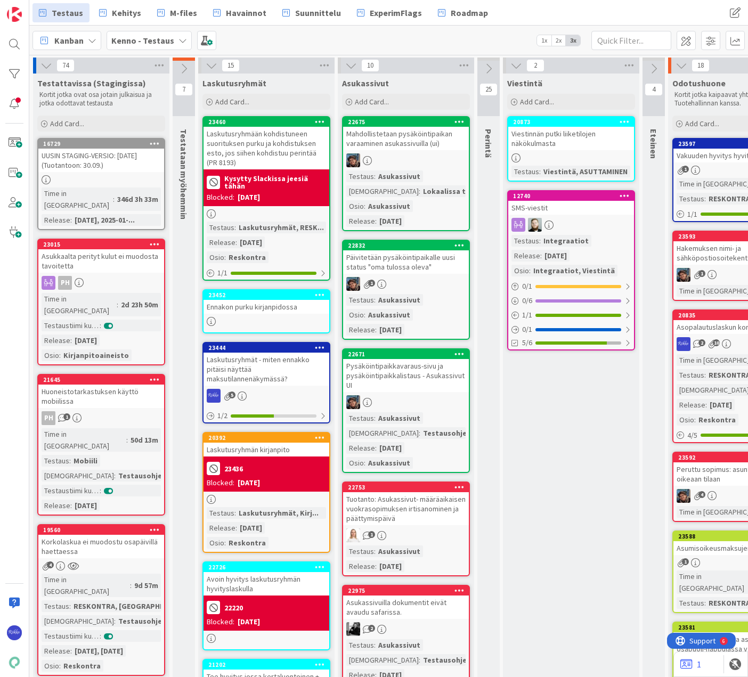
click at [516, 67] on icon at bounding box center [517, 66] width 12 height 12
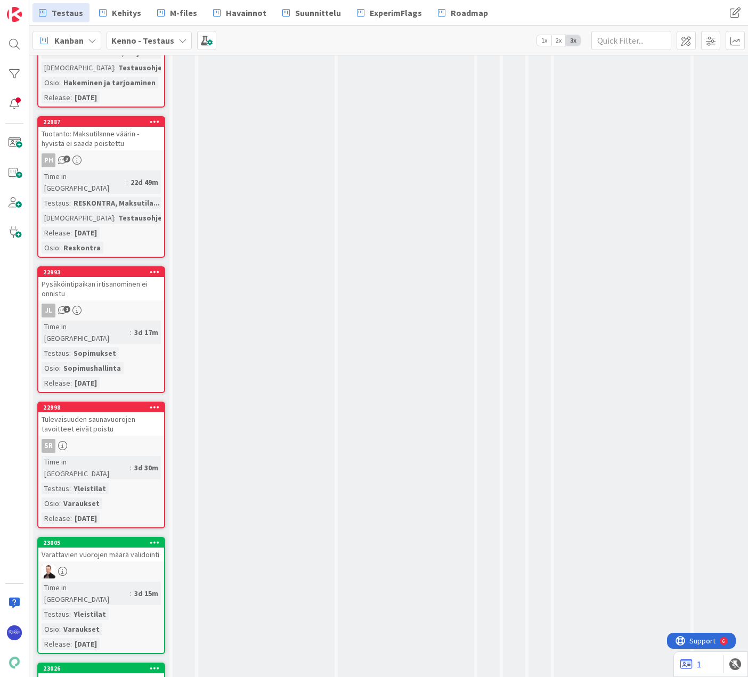
scroll to position [4850, 0]
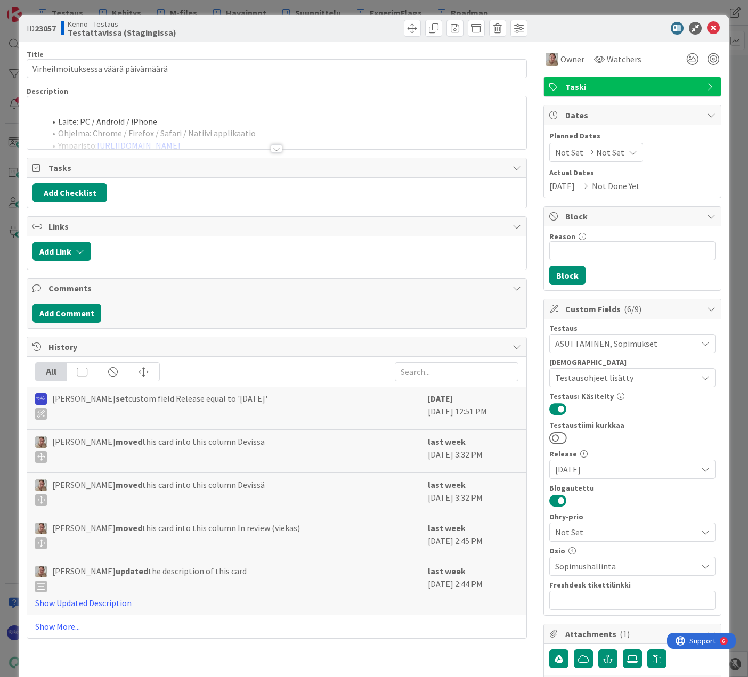
click at [272, 147] on div at bounding box center [277, 148] width 12 height 9
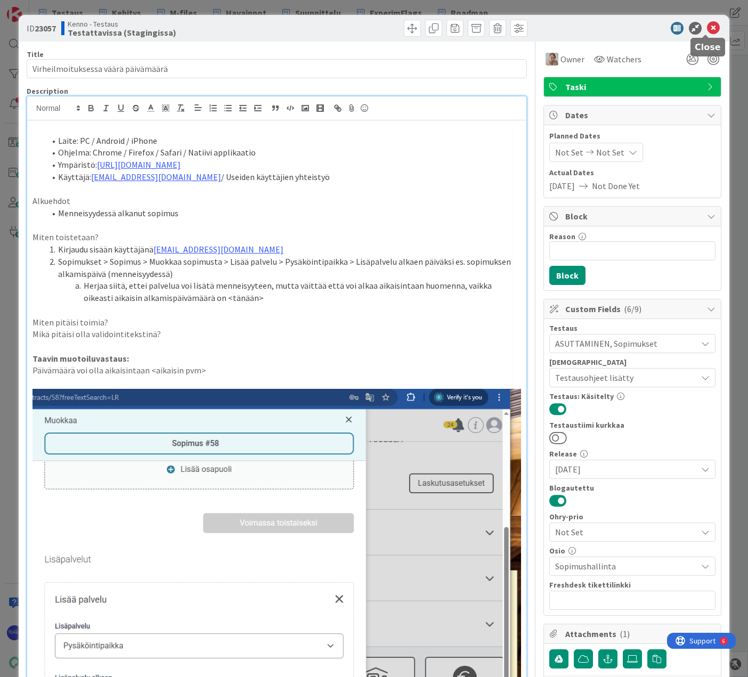
click at [707, 27] on icon at bounding box center [713, 28] width 13 height 13
